Goal: Go to known website: Access a specific website the user already knows

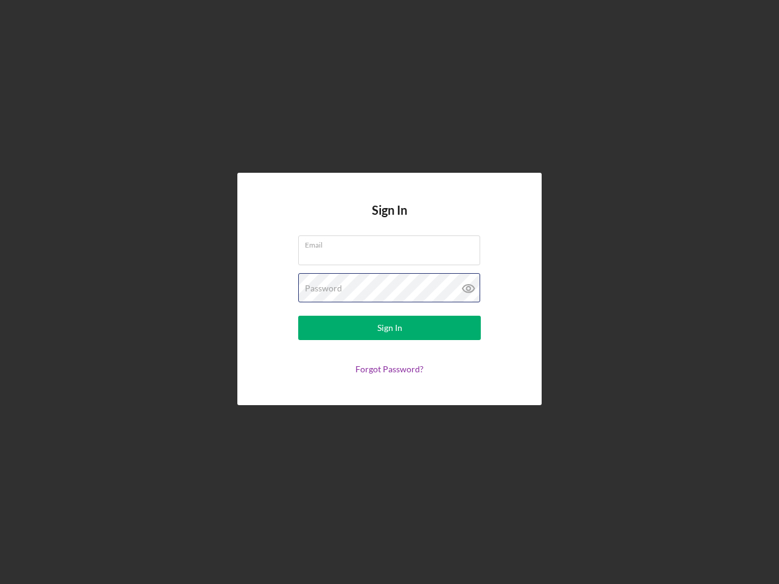
click at [390, 292] on div "Password" at bounding box center [389, 288] width 183 height 30
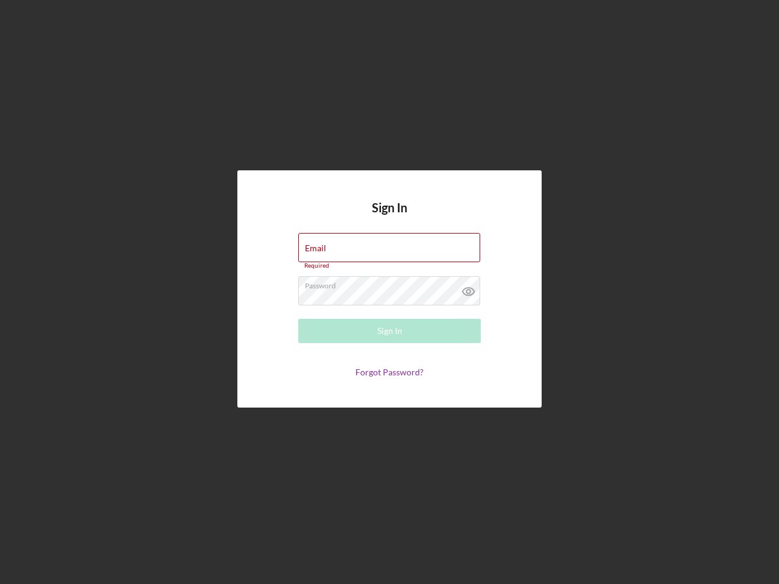
click at [469, 289] on icon at bounding box center [469, 291] width 30 height 30
